Goal: Use online tool/utility: Use online tool/utility

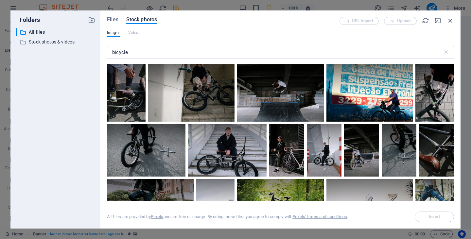
select select "ms"
select select "s"
select select "progressive"
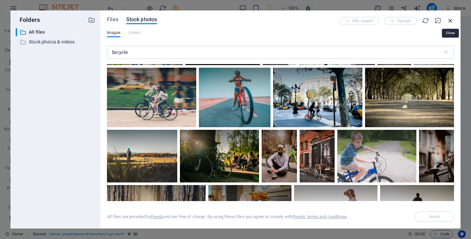
click at [449, 20] on icon "button" at bounding box center [450, 20] width 7 height 7
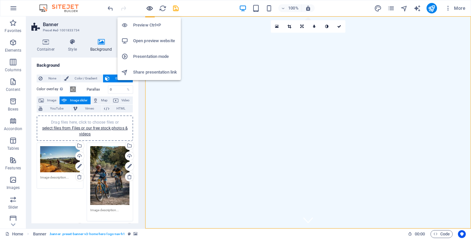
click at [149, 8] on icon "button" at bounding box center [150, 9] width 8 height 8
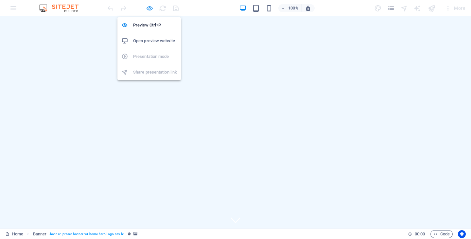
click at [148, 7] on icon "button" at bounding box center [150, 9] width 8 height 8
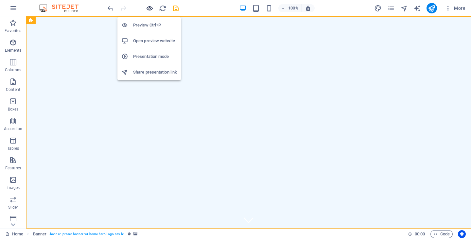
click at [148, 7] on icon "button" at bounding box center [150, 9] width 8 height 8
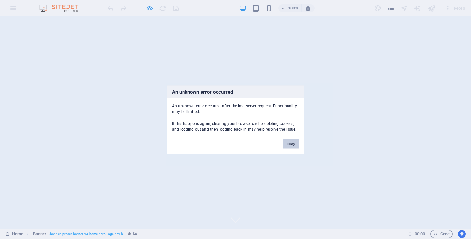
click at [290, 142] on button "Okay" at bounding box center [290, 144] width 16 height 10
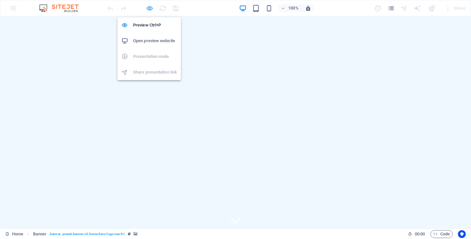
click at [150, 7] on icon "button" at bounding box center [150, 9] width 8 height 8
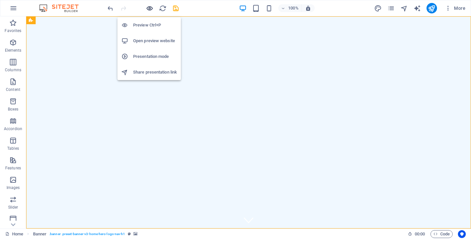
click at [150, 7] on icon "button" at bounding box center [150, 9] width 8 height 8
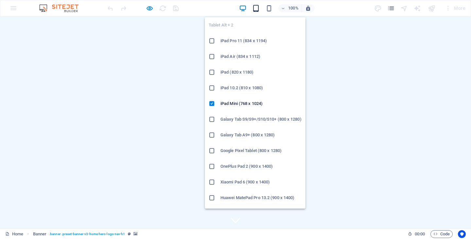
click at [258, 10] on icon "button" at bounding box center [256, 9] width 8 height 8
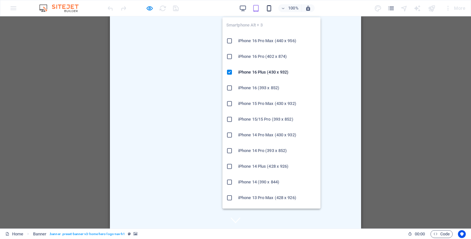
click at [269, 6] on icon "button" at bounding box center [269, 9] width 8 height 8
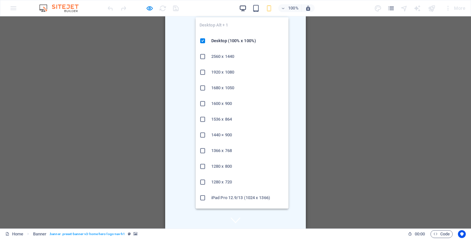
click at [244, 9] on icon "button" at bounding box center [243, 9] width 8 height 8
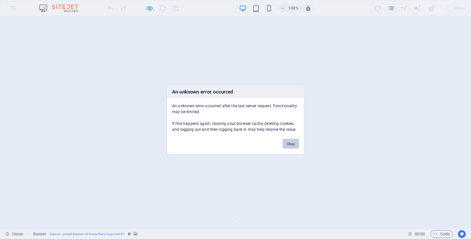
click at [289, 142] on button "Okay" at bounding box center [290, 144] width 16 height 10
